Goal: Information Seeking & Learning: Understand process/instructions

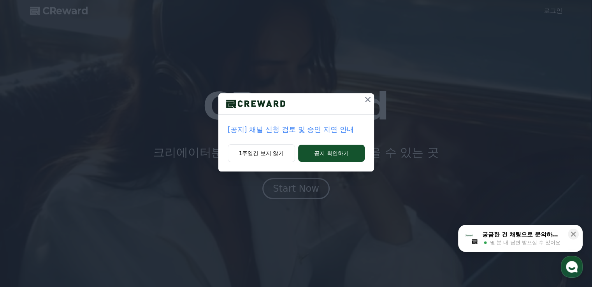
click at [293, 132] on p "[공지] 채널 신청 검토 및 승인 지연 안내" at bounding box center [296, 129] width 137 height 11
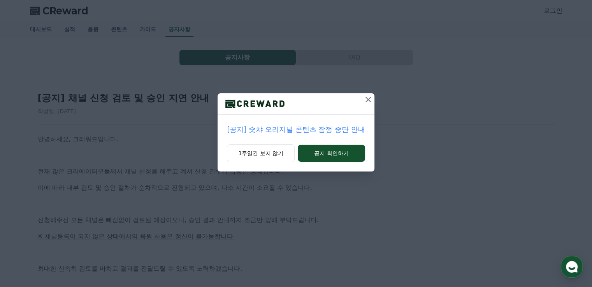
click at [367, 100] on icon at bounding box center [367, 99] width 9 height 9
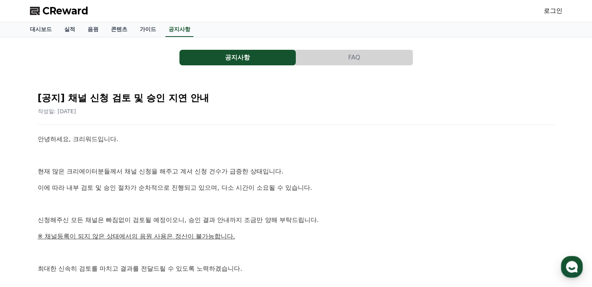
click at [334, 60] on button "FAQ" at bounding box center [354, 58] width 116 height 16
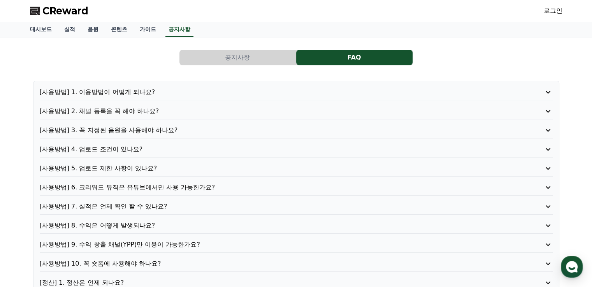
click at [134, 95] on p "[사용방법] 1. 이용방법이 어떻게 되나요?" at bounding box center [276, 92] width 472 height 9
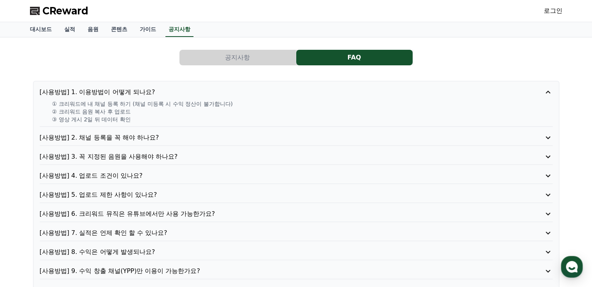
scroll to position [39, 0]
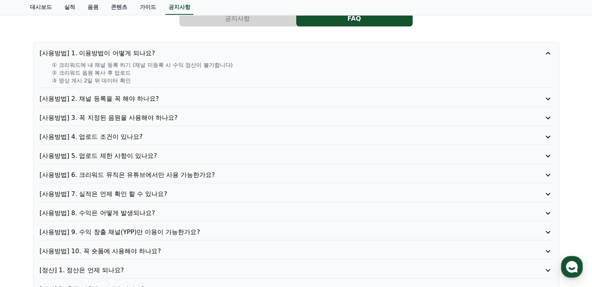
click at [131, 121] on p "[사용방법] 3. 꼭 지정된 음원을 사용해야 하나요?" at bounding box center [276, 117] width 472 height 9
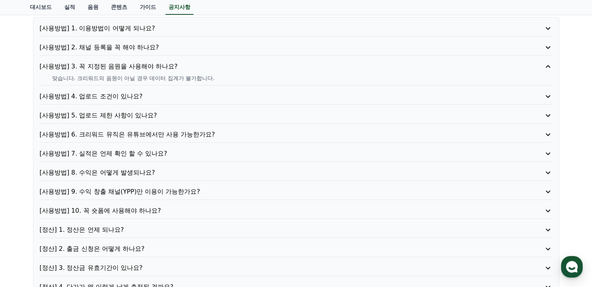
scroll to position [78, 0]
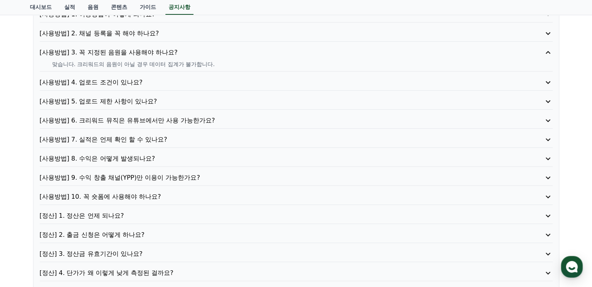
click at [144, 103] on p "[사용방법] 5. 업로드 제한 사항이 있나요?" at bounding box center [276, 101] width 472 height 9
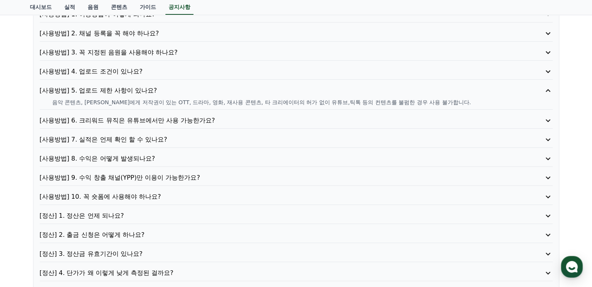
click at [169, 119] on p "[사용방법] 6. 크리워드 뮤직은 유튜브에서만 사용 가능한가요?" at bounding box center [276, 120] width 472 height 9
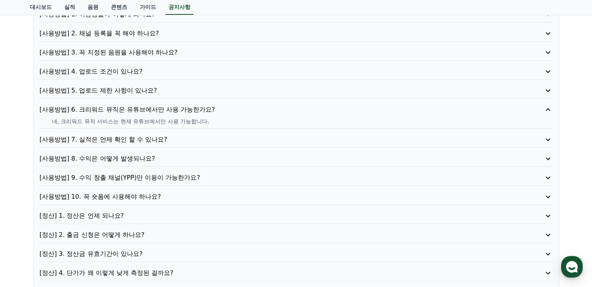
scroll to position [117, 0]
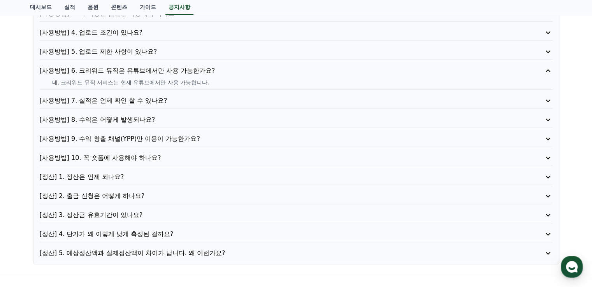
click at [140, 123] on p "[사용방법] 8. 수익은 어떻게 발생되나요?" at bounding box center [276, 119] width 472 height 9
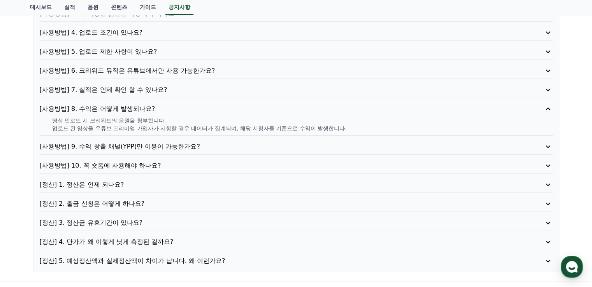
click at [138, 109] on p "[사용방법] 8. 수익은 어떻게 발생되나요?" at bounding box center [276, 108] width 472 height 9
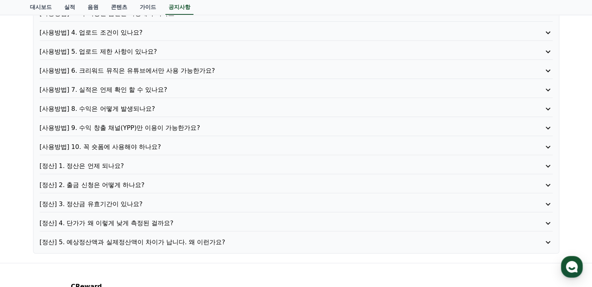
click at [134, 146] on p "[사용방법] 10. 꼭 숏폼에 사용해야 하나요?" at bounding box center [276, 146] width 472 height 9
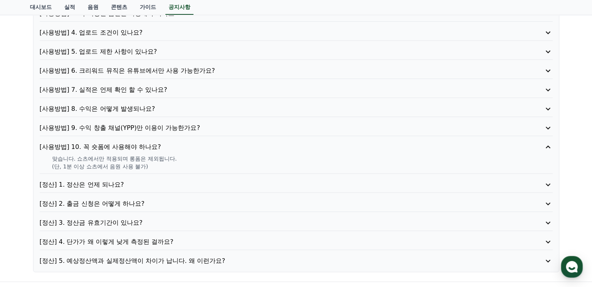
click at [134, 144] on p "[사용방법] 10. 꼭 숏폼에 사용해야 하나요?" at bounding box center [276, 146] width 472 height 9
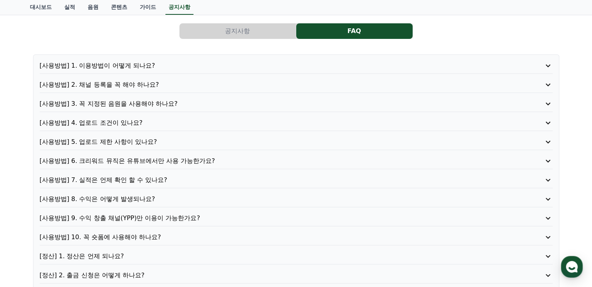
scroll to position [39, 0]
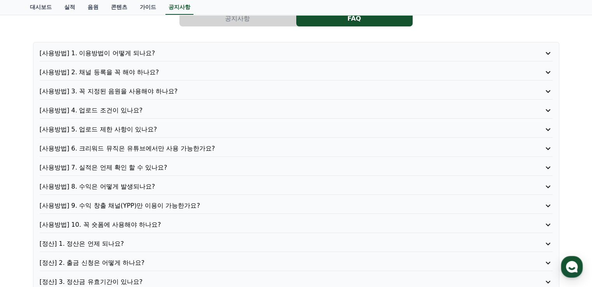
click at [117, 109] on p "[사용방법] 4. 업로드 조건이 있나요?" at bounding box center [276, 110] width 472 height 9
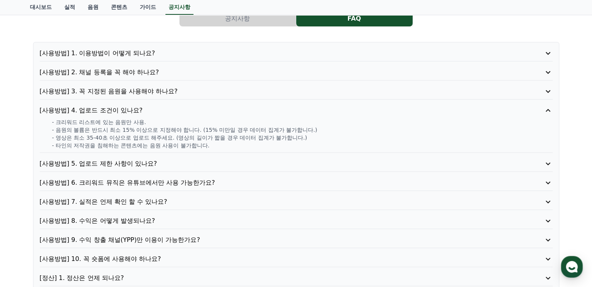
click at [117, 109] on p "[사용방법] 4. 업로드 조건이 있나요?" at bounding box center [276, 110] width 472 height 9
